Goal: Use online tool/utility: Utilize a website feature to perform a specific function

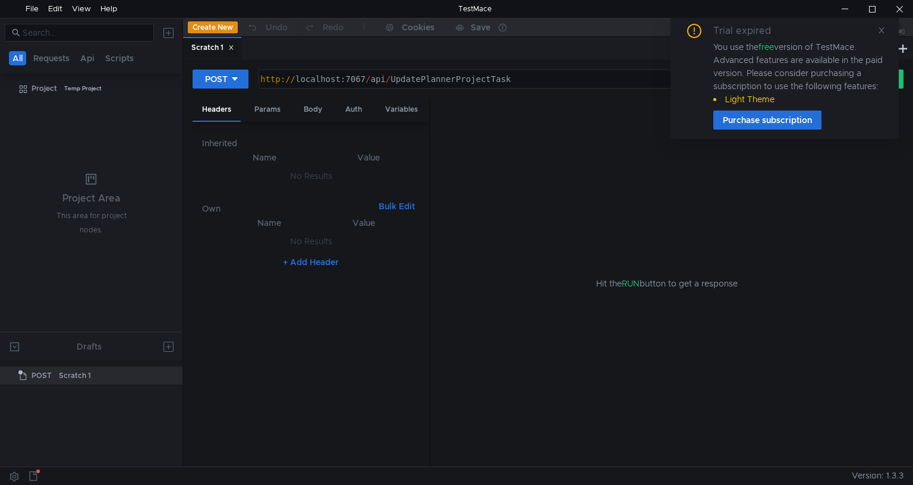
click at [363, 86] on div "http:// localhost:7067 / api / UpdatePlannerProjectTask" at bounding box center [538, 88] width 561 height 29
paste textarea "CreatePlannerTemplate"
type textarea "[URL]"
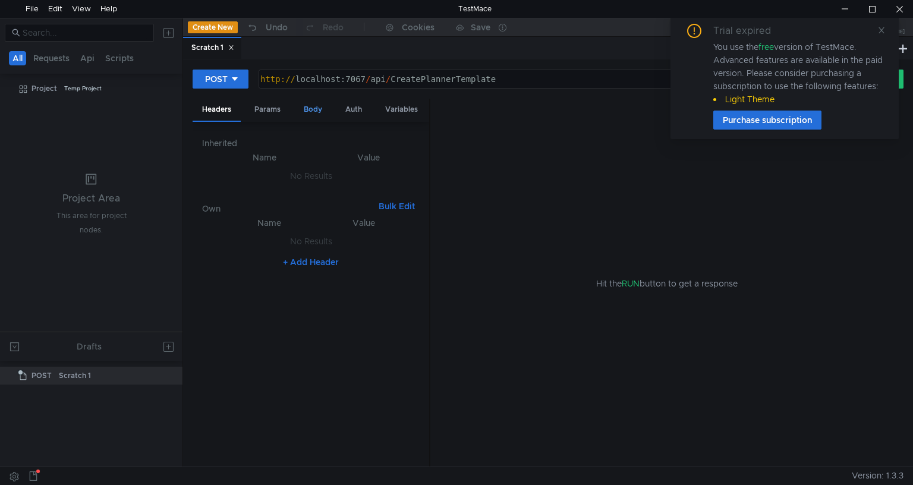
click at [303, 112] on div "Body" at bounding box center [312, 110] width 37 height 22
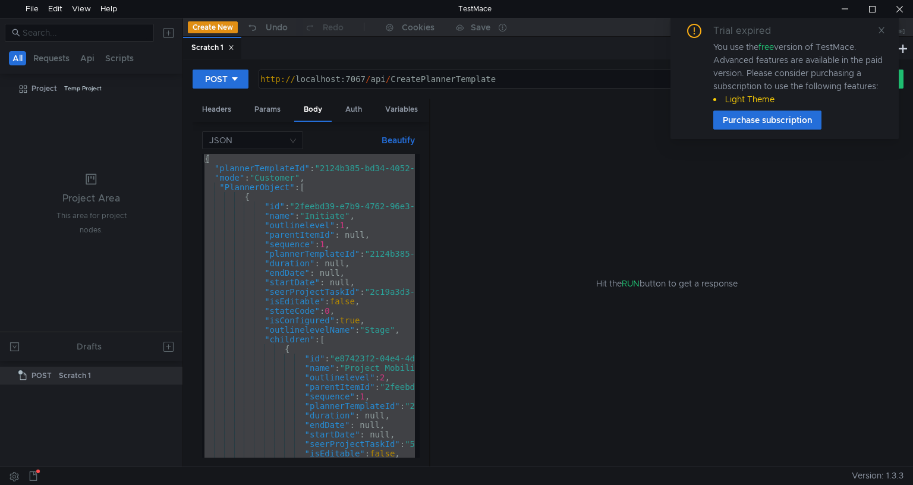
paste textarea
type textarea "}"
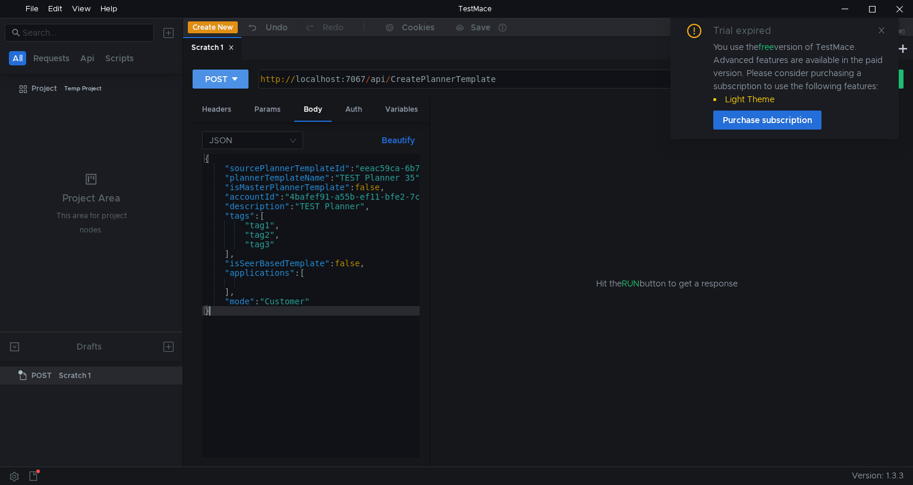
click at [221, 74] on div "POST" at bounding box center [216, 79] width 23 height 13
click at [226, 77] on div at bounding box center [456, 242] width 913 height 485
click at [882, 29] on icon at bounding box center [881, 30] width 8 height 8
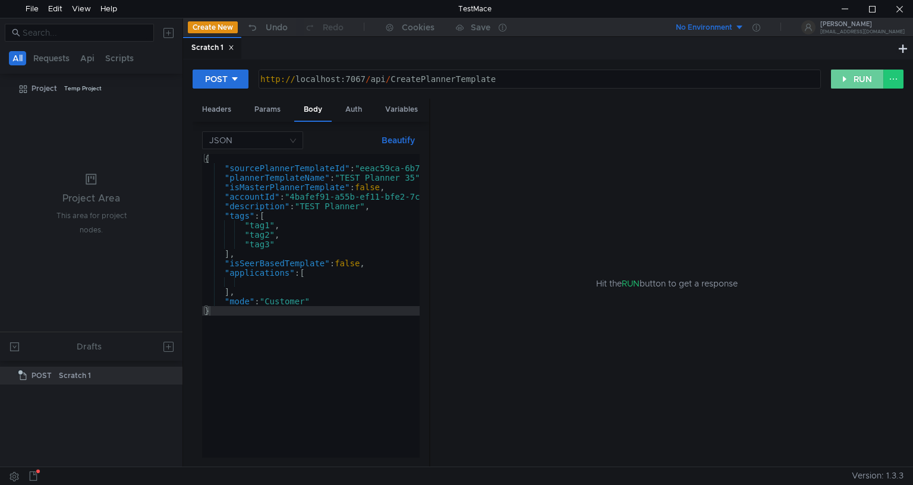
drag, startPoint x: 842, startPoint y: 76, endPoint x: 831, endPoint y: 83, distance: 12.9
click at [833, 81] on button "RUN" at bounding box center [857, 79] width 53 height 19
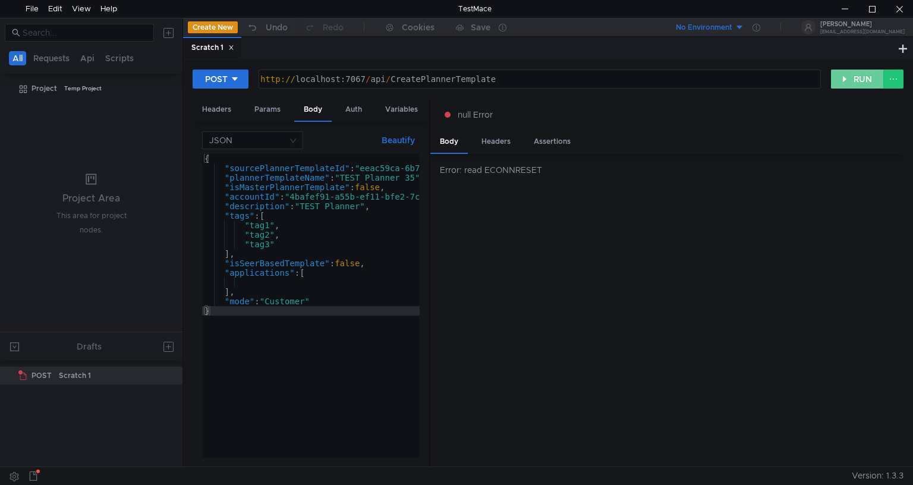
click at [866, 83] on button "RUN" at bounding box center [857, 79] width 53 height 19
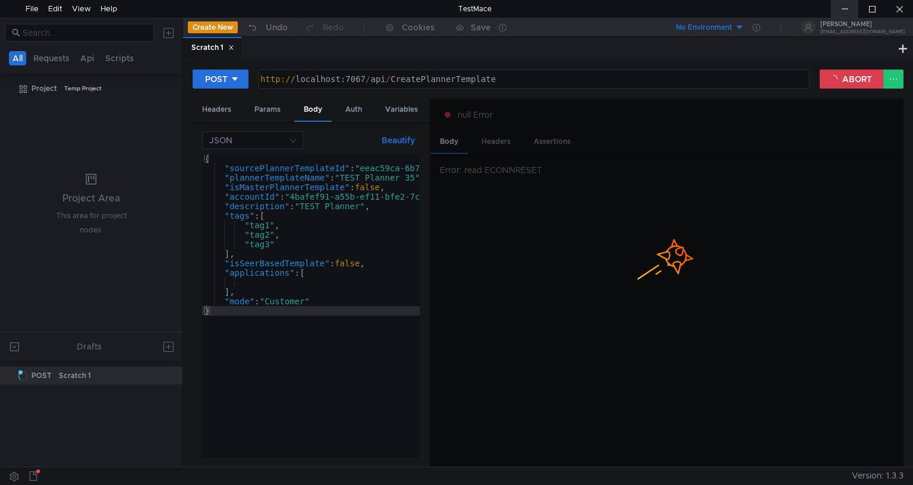
click at [850, 9] on div at bounding box center [844, 9] width 27 height 18
